Goal: Check status: Check status

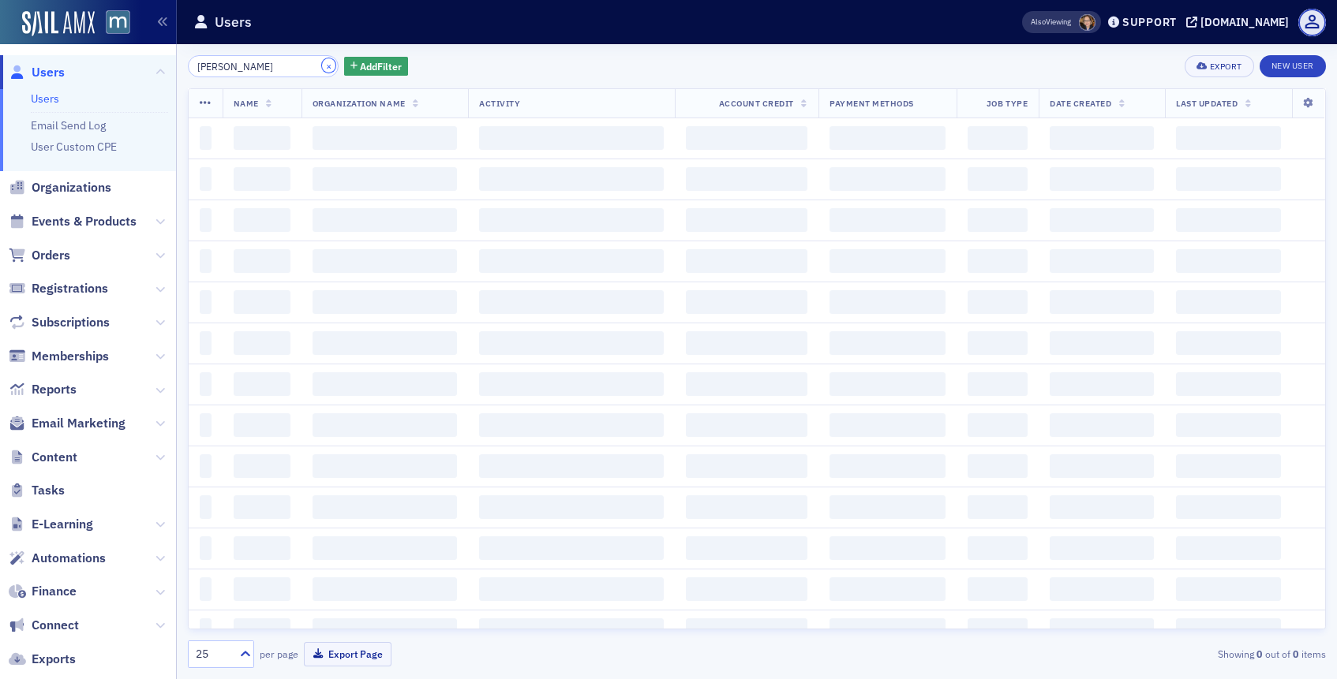
click at [322, 65] on button "×" at bounding box center [329, 65] width 14 height 14
click at [276, 66] on input "search" at bounding box center [263, 66] width 151 height 22
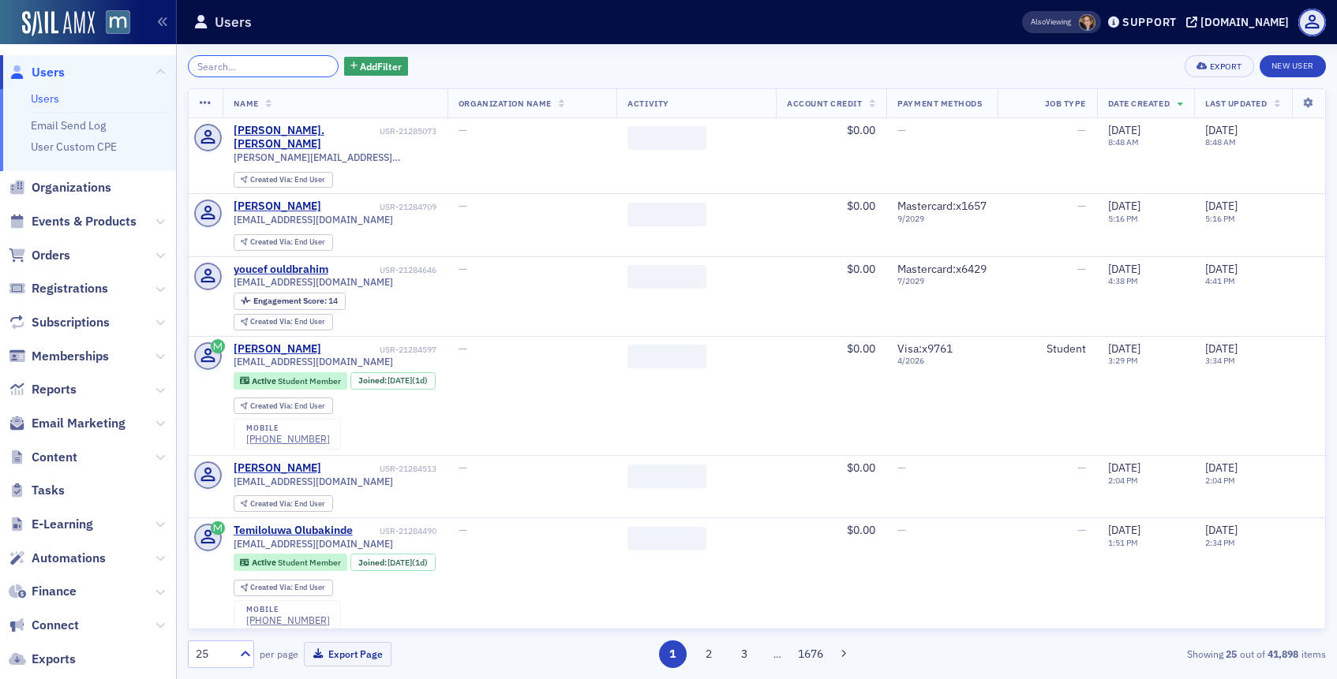
paste input "[PERSON_NAME]"
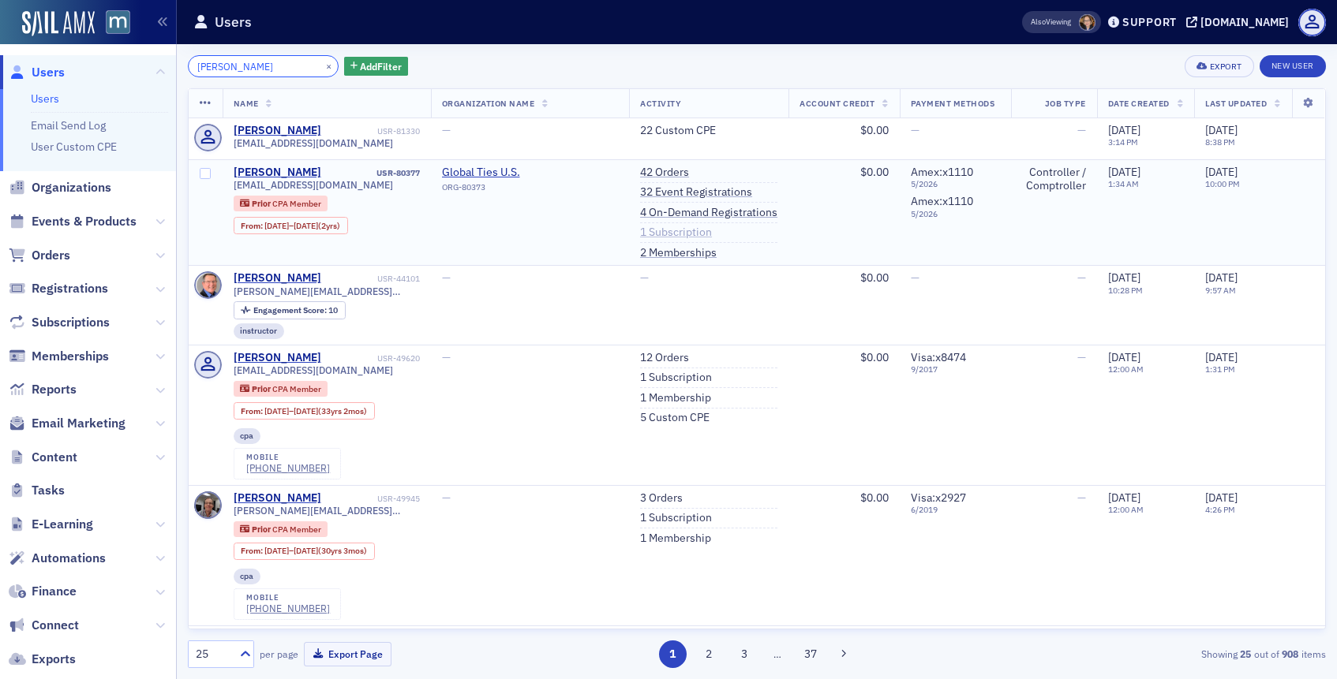
type input "[PERSON_NAME]"
click at [661, 234] on link "1 Subscription" at bounding box center [676, 233] width 72 height 14
click at [657, 228] on link "1 Subscription" at bounding box center [676, 233] width 72 height 14
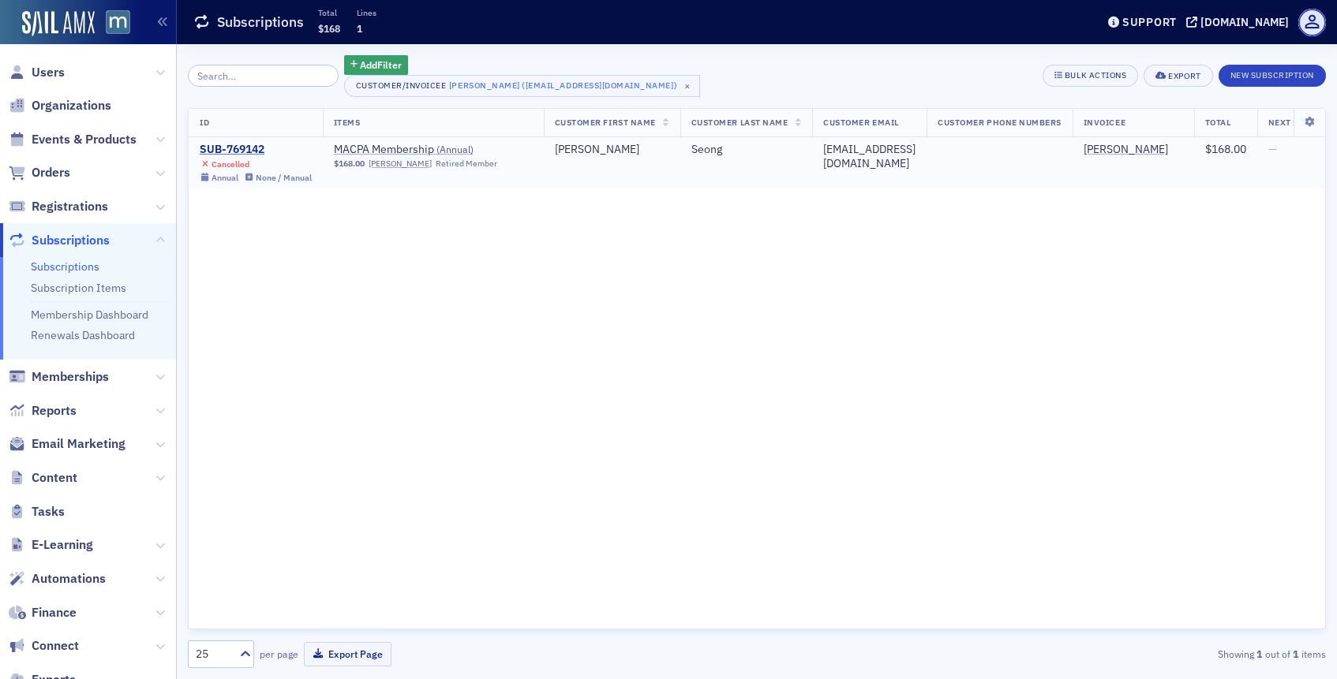
click at [251, 153] on div "SUB-769142" at bounding box center [256, 150] width 112 height 14
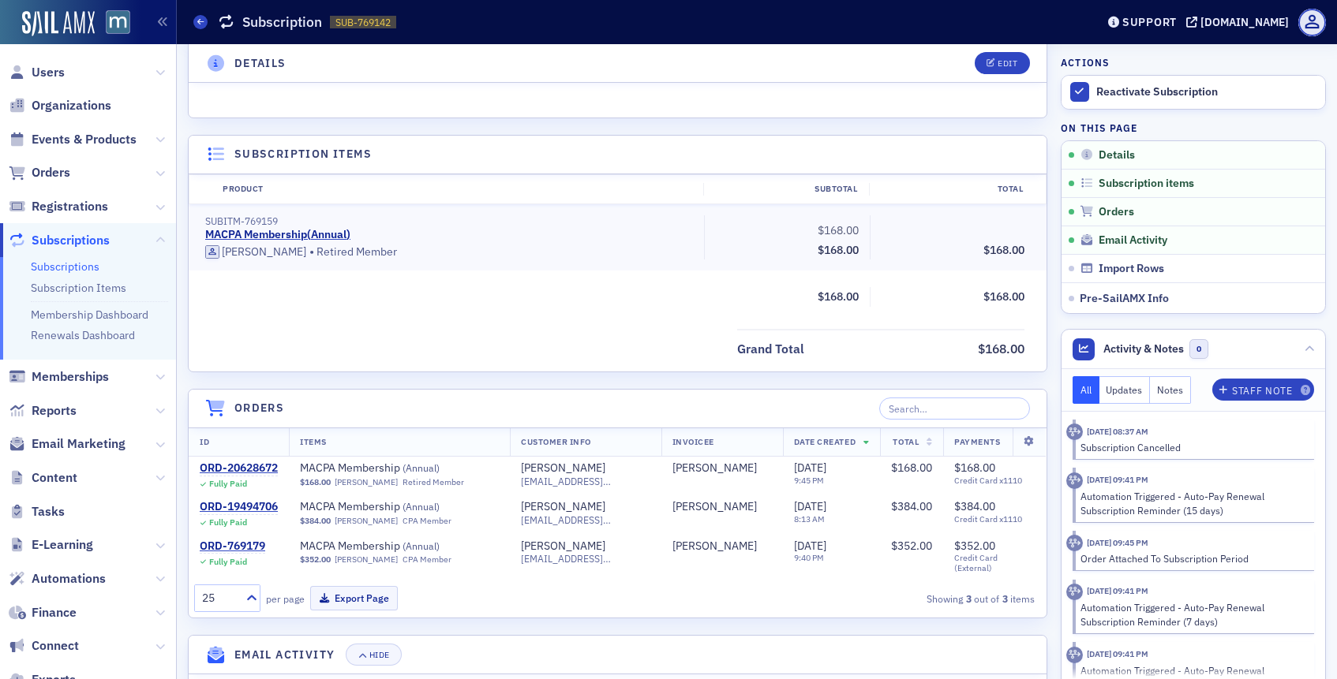
scroll to position [356, 0]
